Goal: Transaction & Acquisition: Purchase product/service

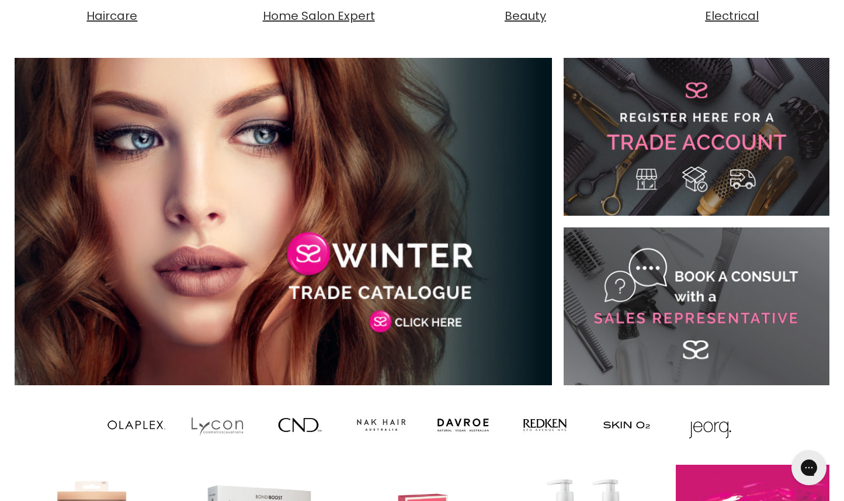
scroll to position [727, 0]
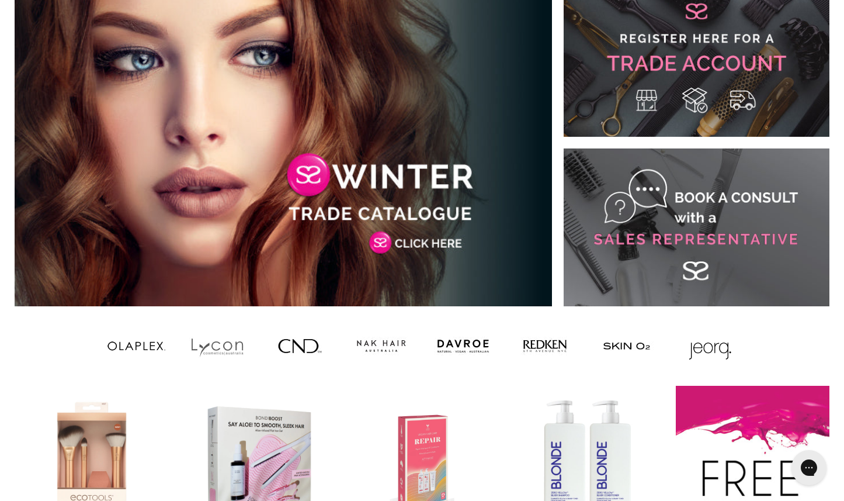
click at [681, 49] on link "Main content" at bounding box center [697, 58] width 266 height 158
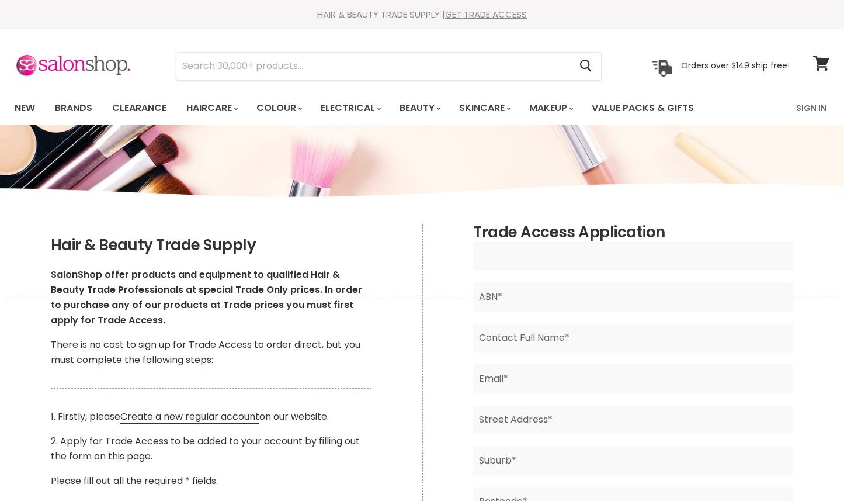
click at [673, 243] on input "Main content" at bounding box center [633, 255] width 320 height 29
click at [352, 229] on div "Hair & Beauty Trade Supply SalonShop offer products and equipment to qualified …" at bounding box center [211, 436] width 423 height 425
click at [70, 108] on link "Brands" at bounding box center [73, 108] width 55 height 25
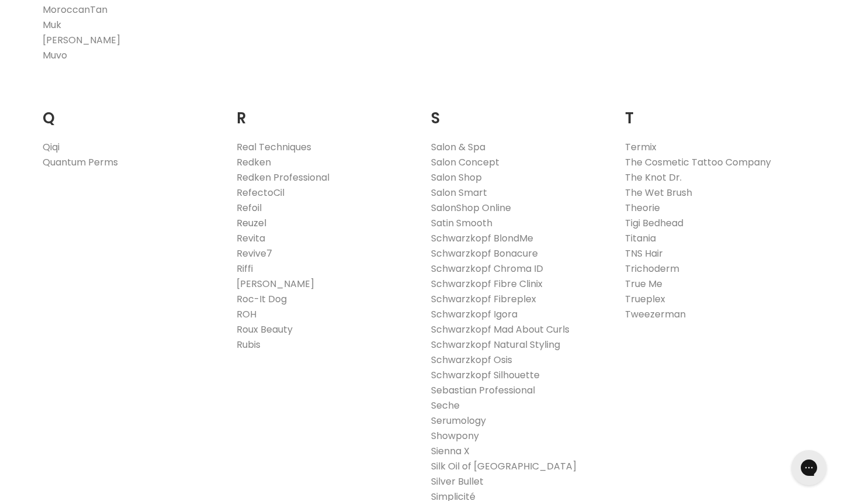
click at [257, 218] on link "Reuzel" at bounding box center [252, 222] width 30 height 13
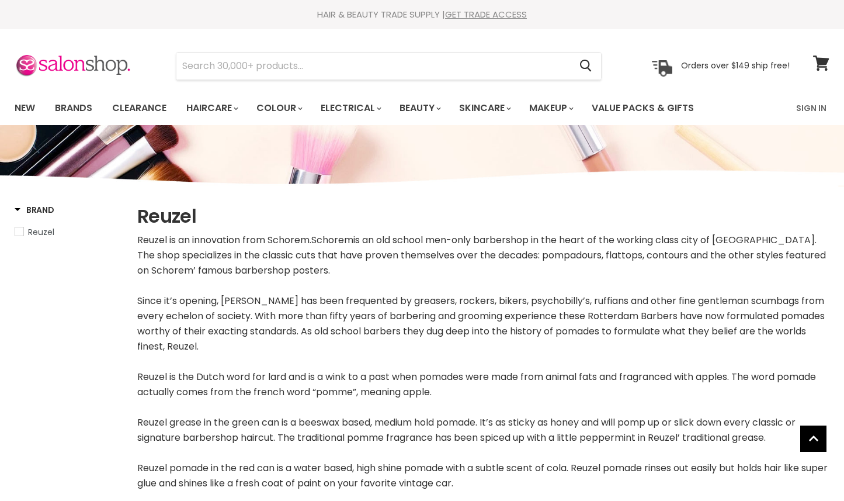
scroll to position [348, 0]
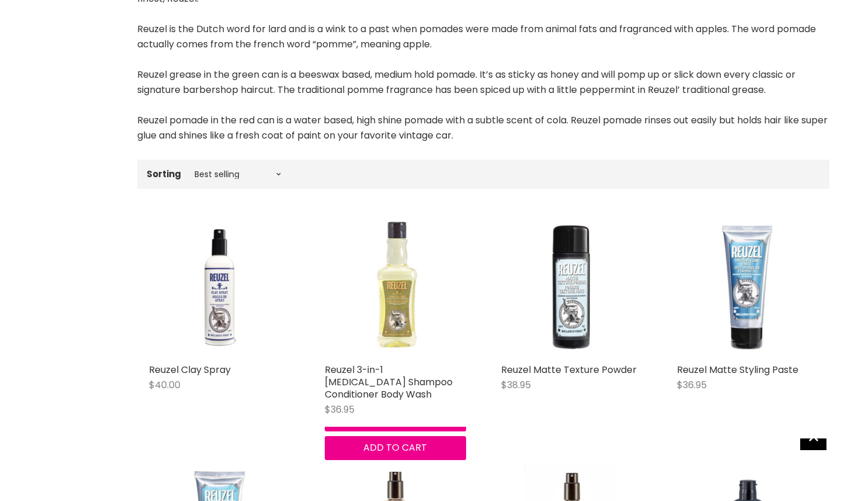
click at [369, 251] on img "Main content" at bounding box center [395, 287] width 141 height 141
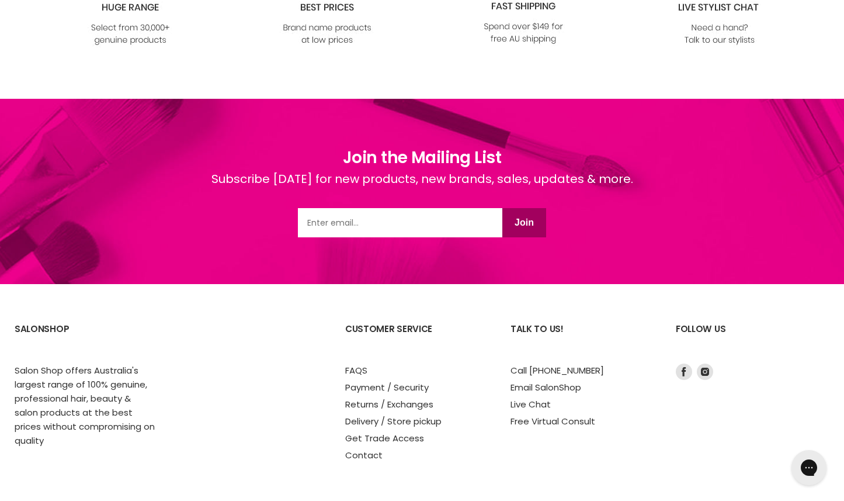
scroll to position [1522, 0]
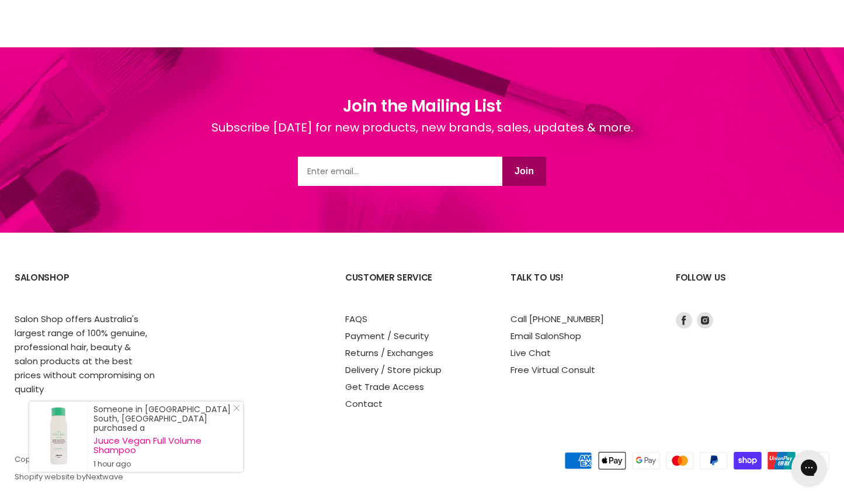
drag, startPoint x: 238, startPoint y: 416, endPoint x: 327, endPoint y: 297, distance: 147.9
click at [238, 411] on icon "Close Icon" at bounding box center [236, 407] width 7 height 7
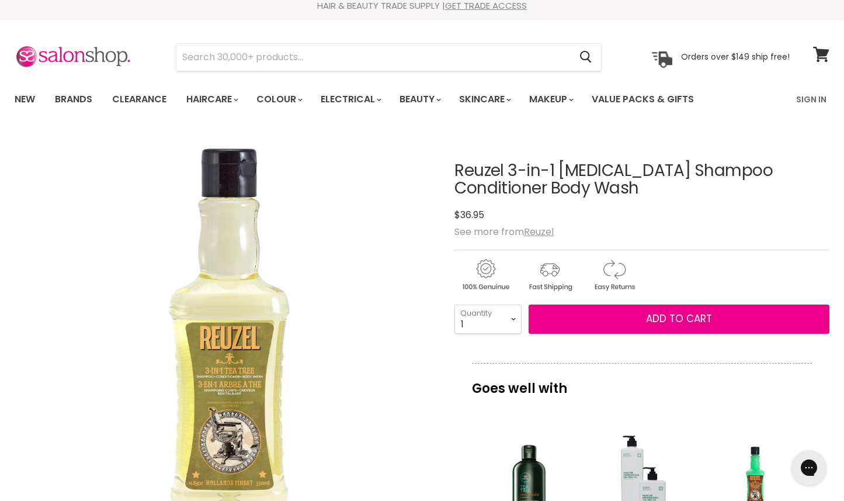
scroll to position [0, 0]
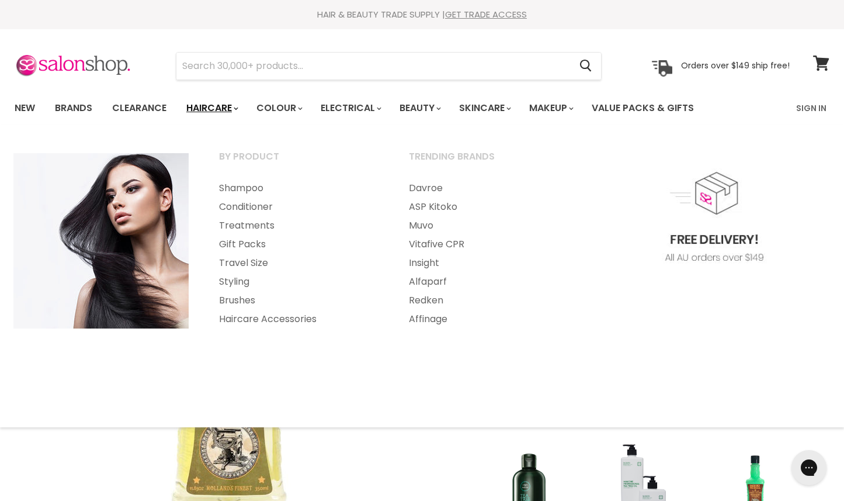
click at [240, 105] on link "Haircare" at bounding box center [212, 108] width 68 height 25
click at [238, 188] on link "Shampoo" at bounding box center [299, 188] width 188 height 19
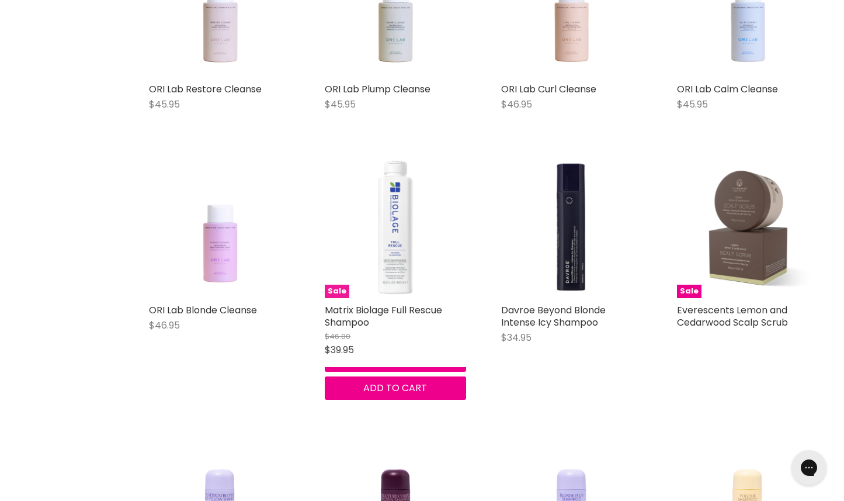
scroll to position [886, 0]
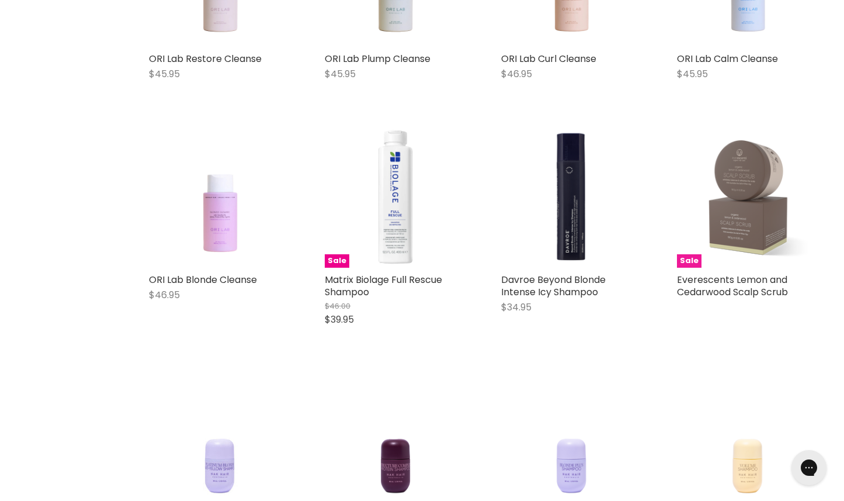
click at [753, 175] on img "Main content" at bounding box center [747, 196] width 141 height 141
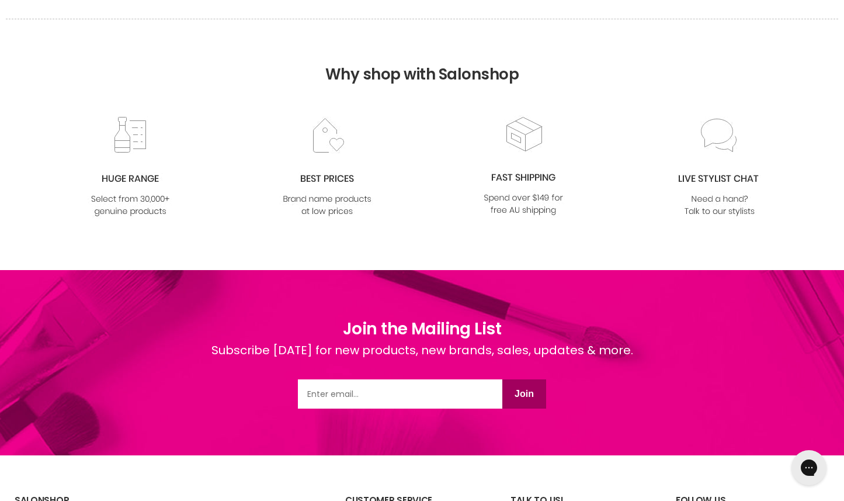
scroll to position [1508, 0]
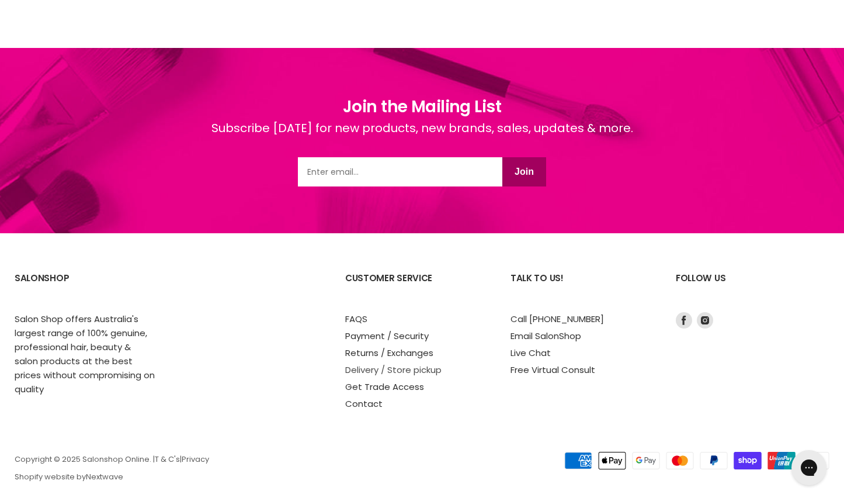
click at [404, 363] on link "Delivery / Store pickup" at bounding box center [393, 369] width 96 height 12
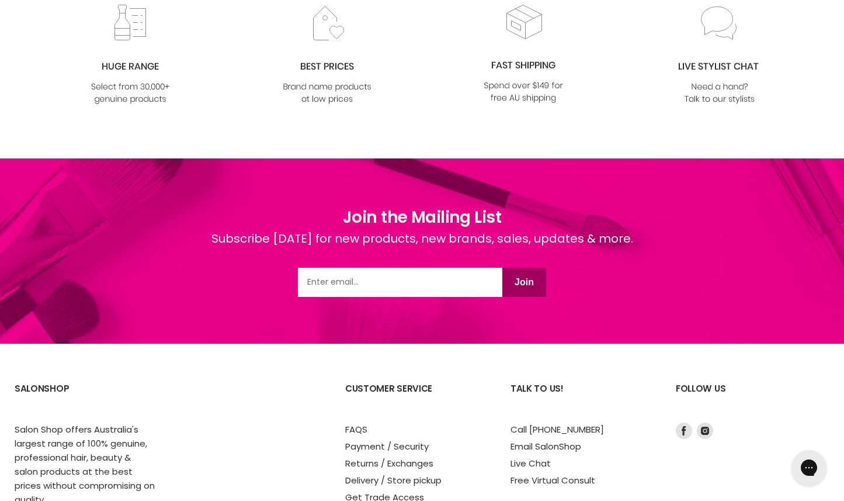
scroll to position [1496, 0]
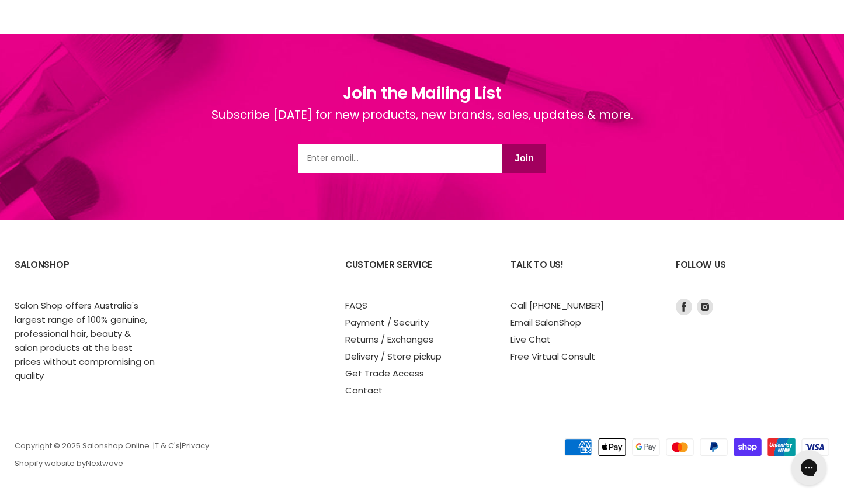
click at [240, 308] on div "Footer" at bounding box center [257, 323] width 154 height 147
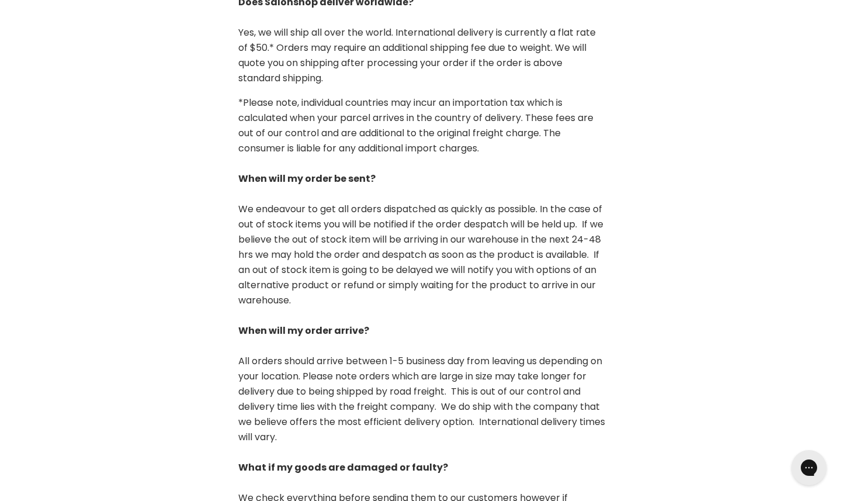
scroll to position [370, 0]
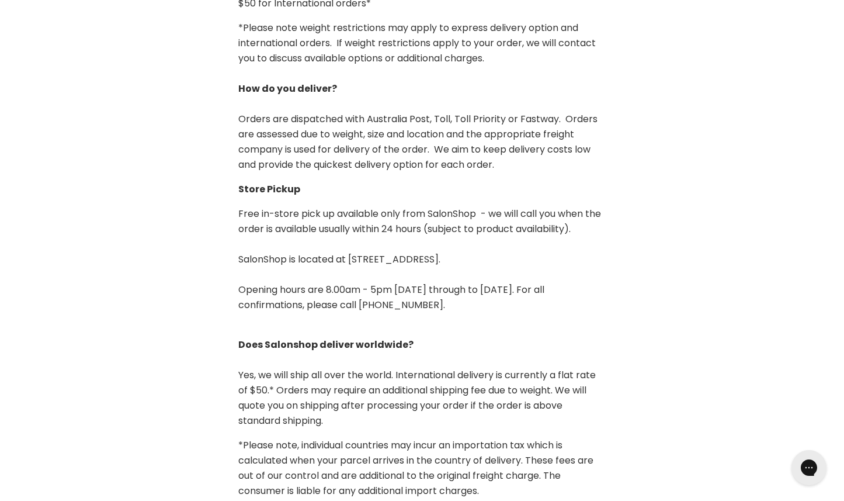
drag, startPoint x: 499, startPoint y: 244, endPoint x: 200, endPoint y: 251, distance: 298.7
click at [200, 251] on article "Delivery / Store Pickup How much does delivery cost? Free standard delivery on …" at bounding box center [422, 377] width 844 height 1033
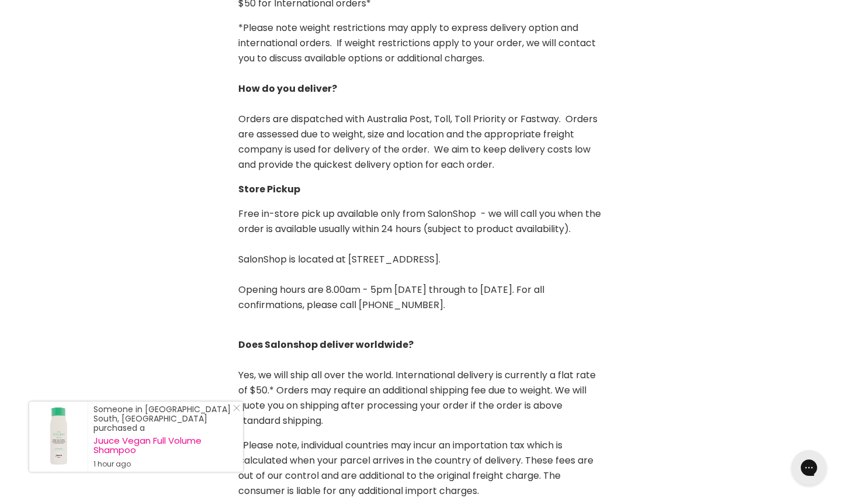
copy p "SalonShop is located at 1/21 Trinder Ave Maroochydore QLD 4558."
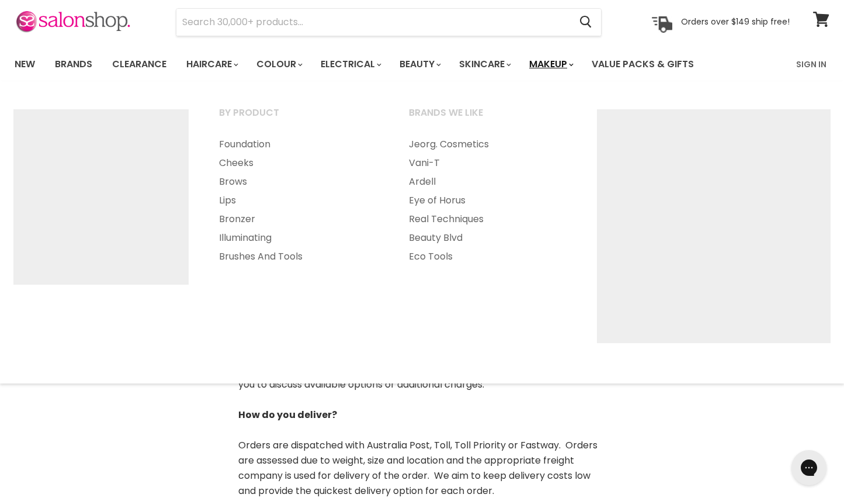
scroll to position [0, 0]
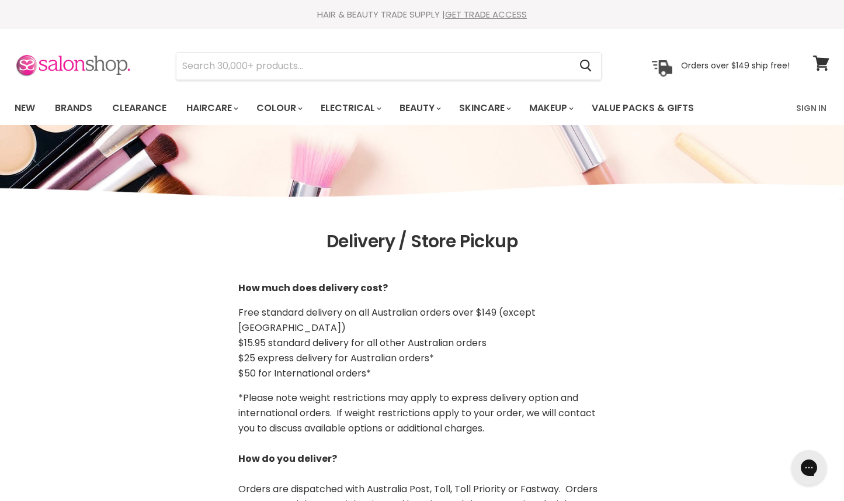
click at [76, 71] on img at bounding box center [73, 66] width 117 height 25
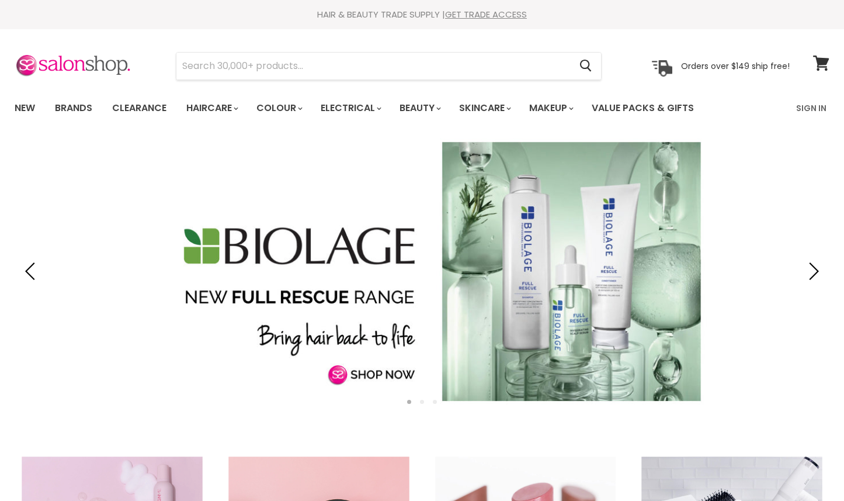
scroll to position [307, 0]
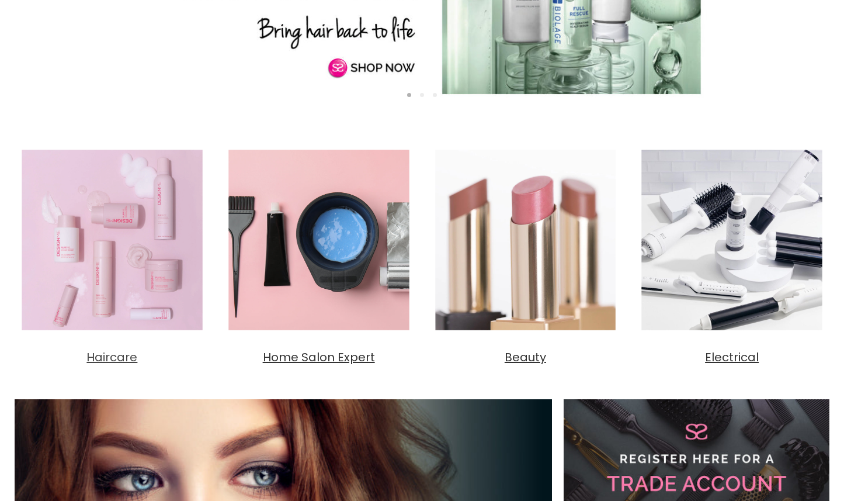
click at [142, 281] on img "Main content" at bounding box center [112, 240] width 195 height 195
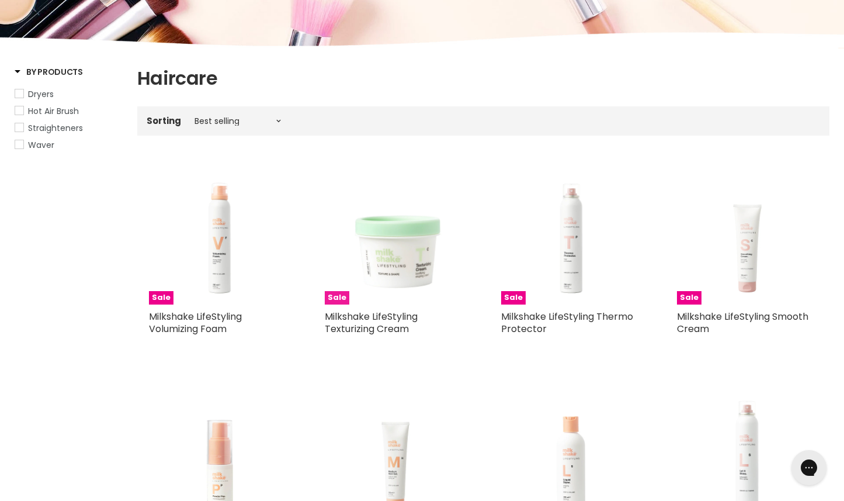
click at [427, 243] on img "Main content" at bounding box center [395, 234] width 141 height 141
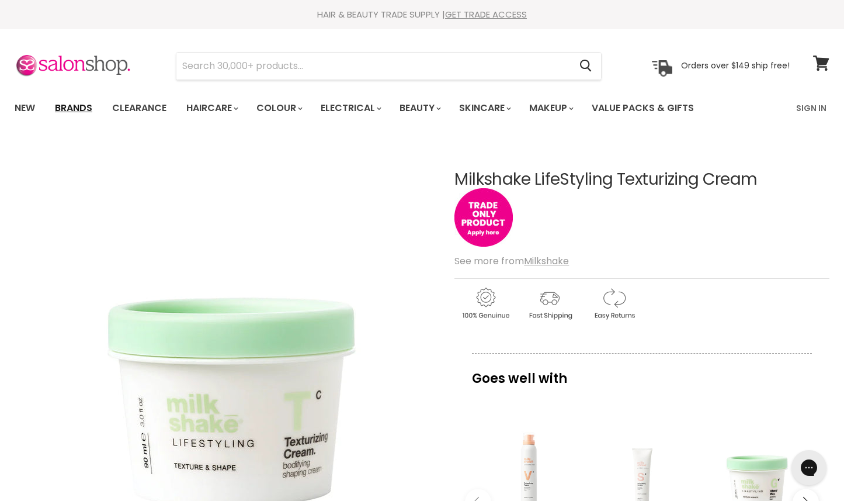
click at [75, 105] on link "Brands" at bounding box center [73, 108] width 55 height 25
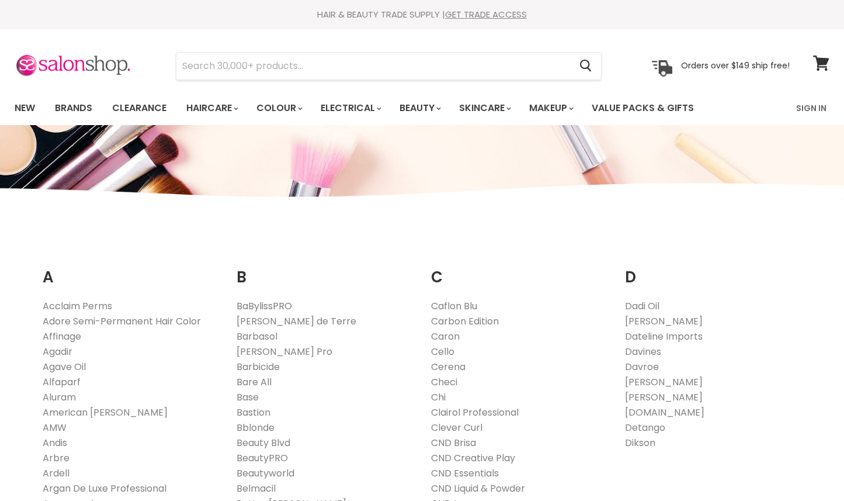
click at [251, 308] on link "BaBylissPRO" at bounding box center [265, 305] width 56 height 13
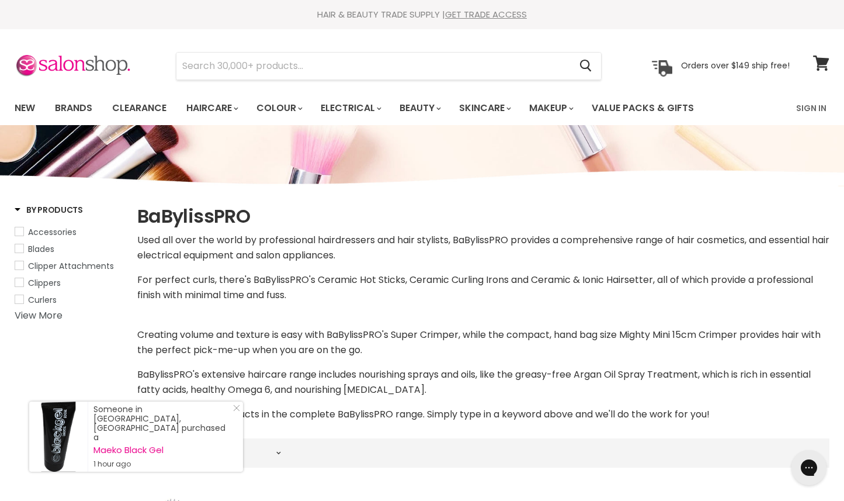
click at [238, 416] on link "Close Icon" at bounding box center [235, 410] width 12 height 12
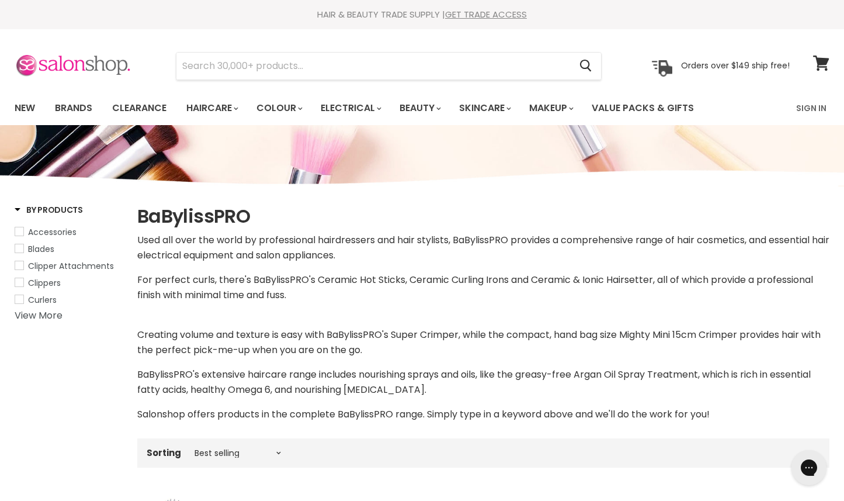
click at [65, 74] on img at bounding box center [73, 66] width 117 height 25
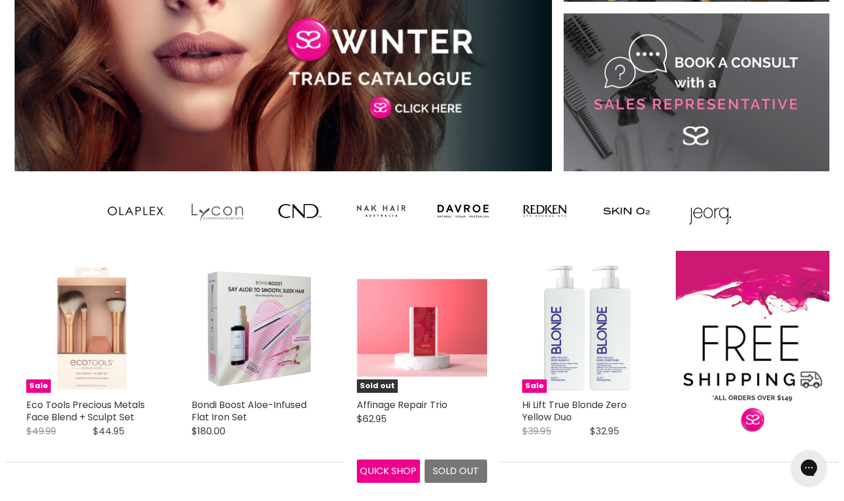
scroll to position [1033, 0]
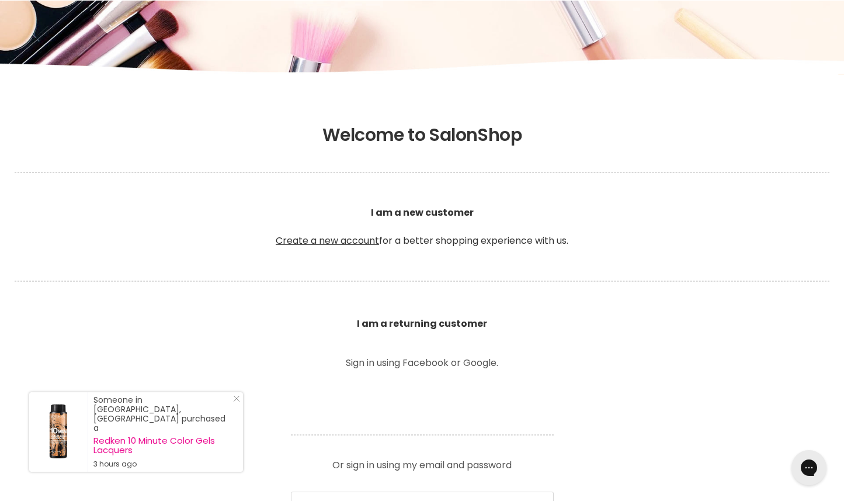
drag, startPoint x: 128, startPoint y: 191, endPoint x: 108, endPoint y: 184, distance: 21.4
click at [128, 190] on p "I am a new customer Create a new account for a better shopping experience with …" at bounding box center [422, 227] width 815 height 98
click at [248, 136] on h1 "Welcome to SalonShop" at bounding box center [422, 134] width 815 height 21
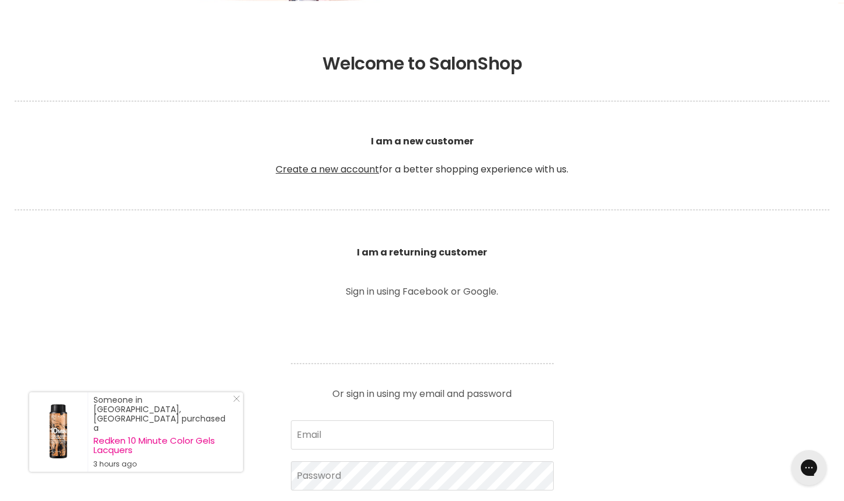
scroll to position [286, 0]
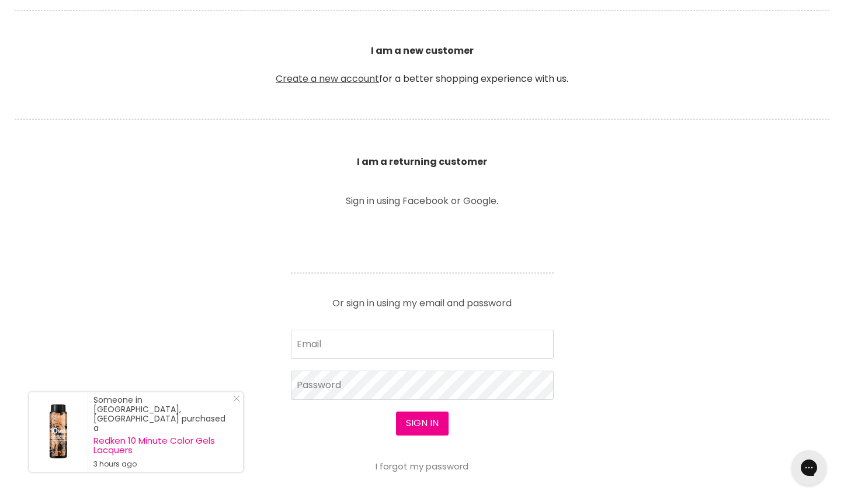
click at [349, 77] on link "Create a new account" at bounding box center [327, 78] width 103 height 13
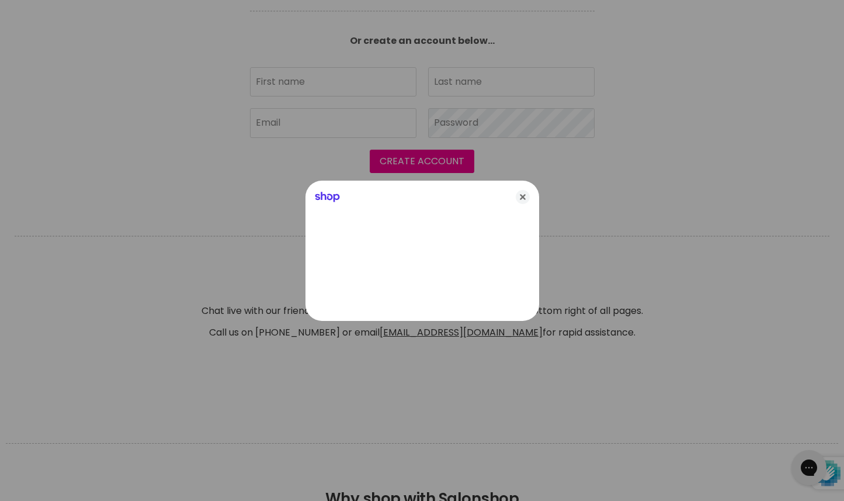
click at [530, 195] on div "Shop" at bounding box center [423, 195] width 234 height 28
click at [522, 196] on icon "Close" at bounding box center [523, 197] width 14 height 14
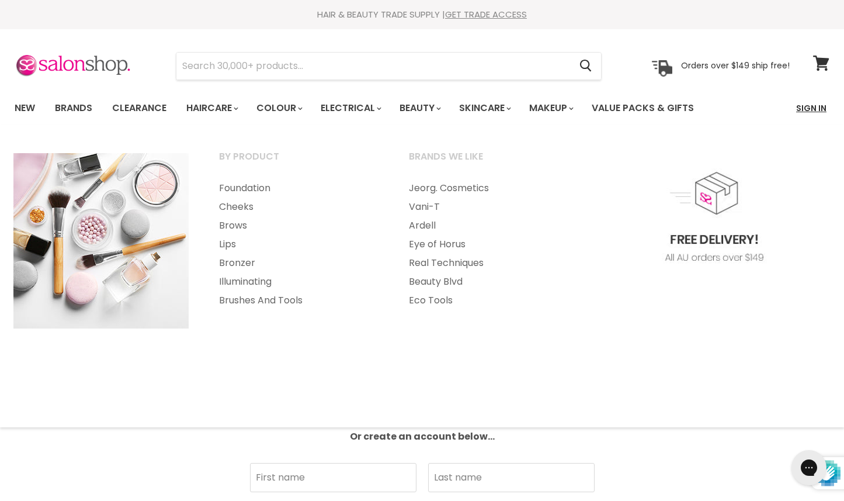
click at [804, 115] on link "Sign In" at bounding box center [812, 108] width 44 height 25
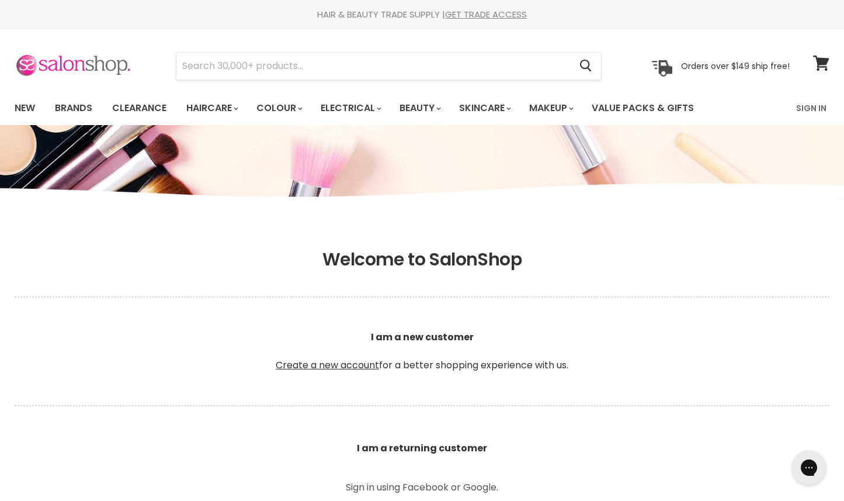
click at [118, 64] on img at bounding box center [73, 66] width 117 height 25
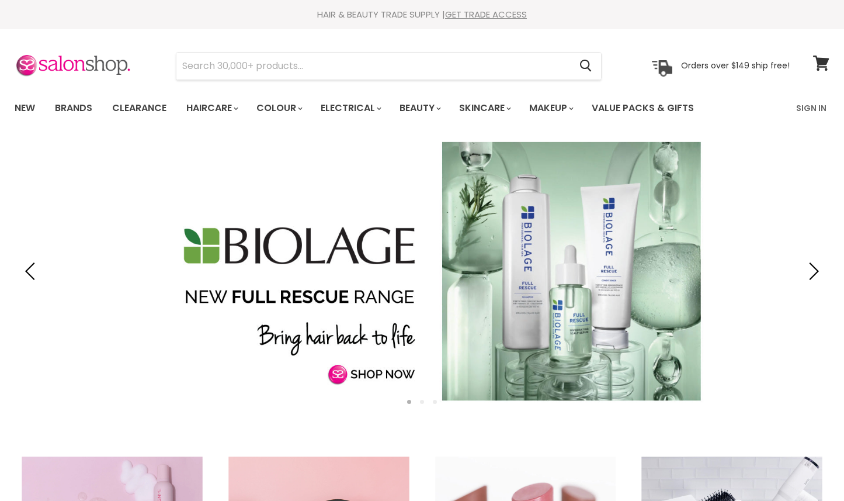
scroll to position [708, 0]
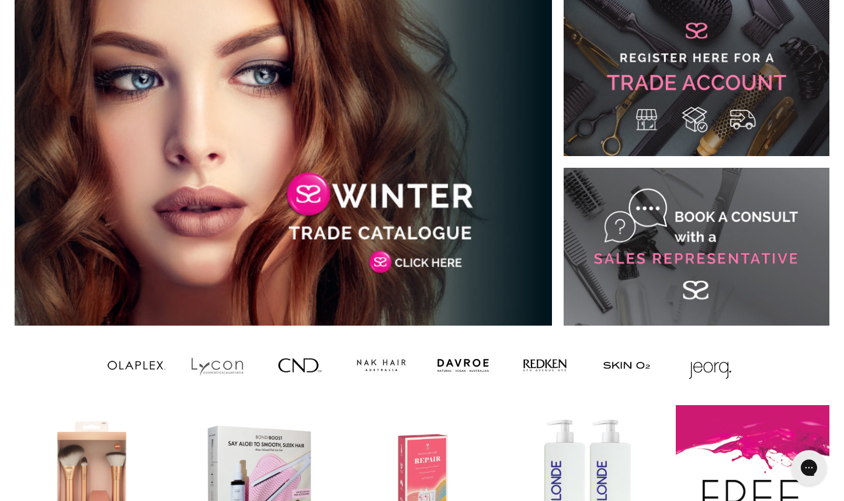
click at [707, 92] on link "Main content" at bounding box center [697, 77] width 266 height 158
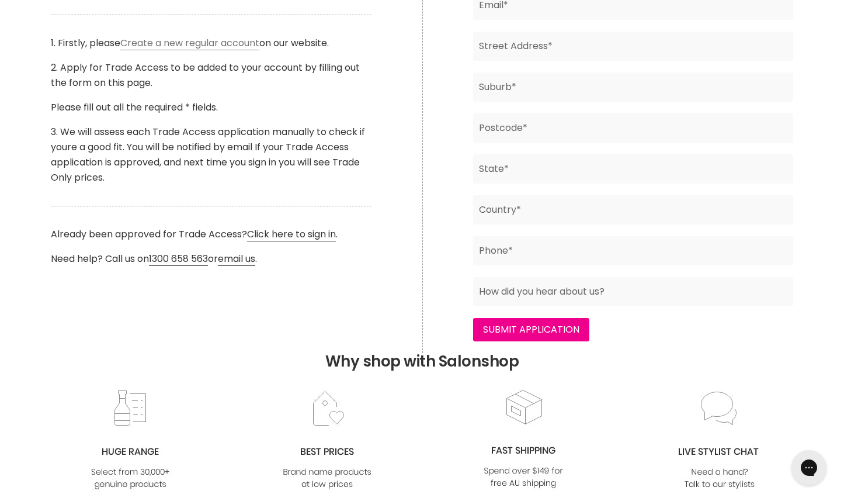
scroll to position [459, 0]
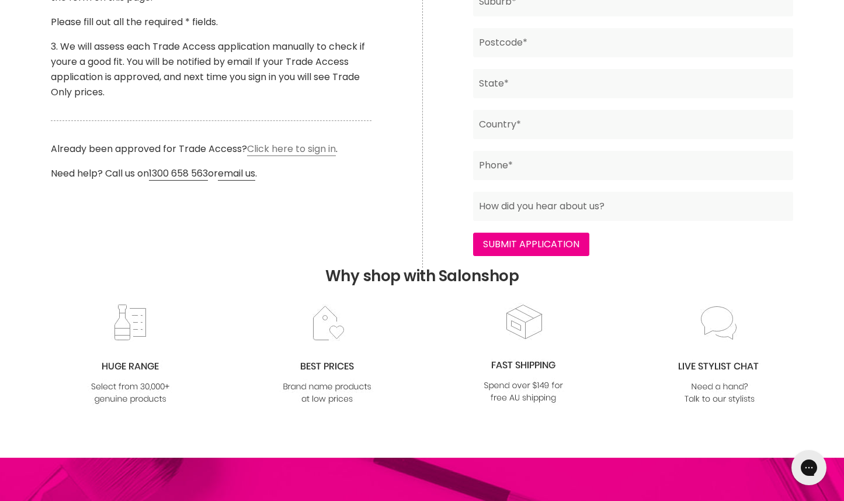
click at [309, 144] on link "Click here to sign in" at bounding box center [291, 149] width 89 height 14
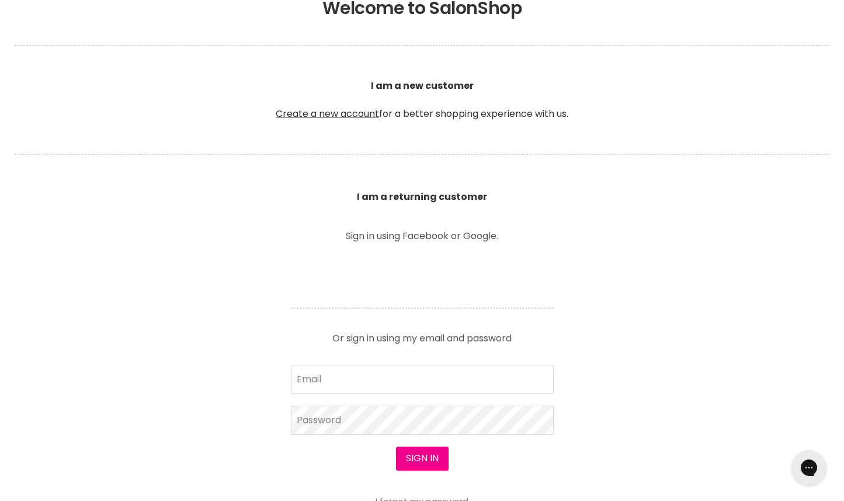
drag, startPoint x: 648, startPoint y: 184, endPoint x: 645, endPoint y: 189, distance: 6.5
click at [647, 185] on header "Welcome to SalonShop I am a new customer Create a new account for a better shop…" at bounding box center [422, 100] width 844 height 205
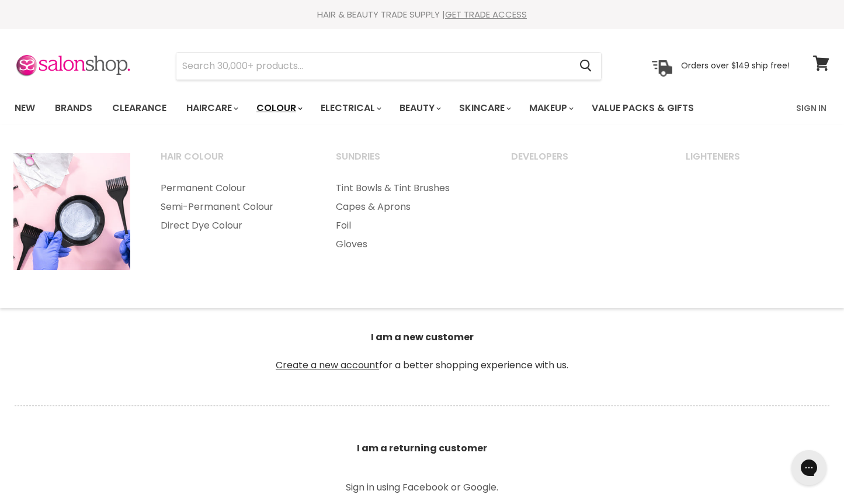
click at [269, 108] on link "Colour" at bounding box center [279, 108] width 62 height 25
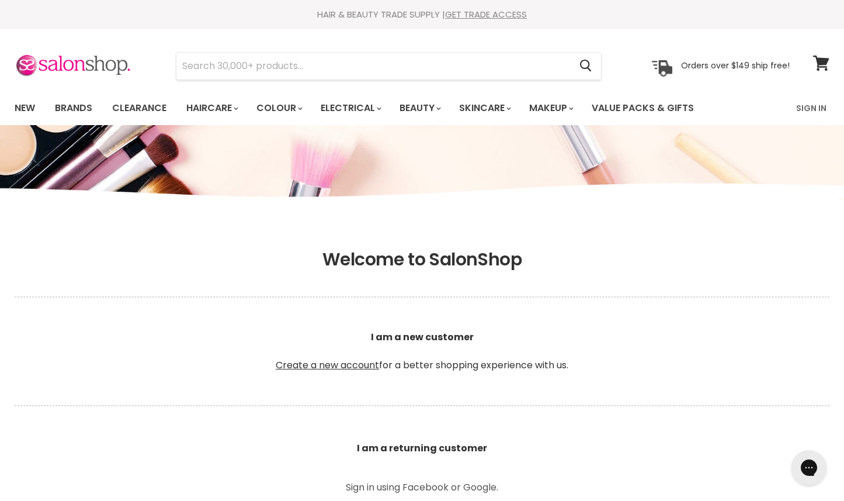
scroll to position [8, 0]
